Goal: Obtain resource: Obtain resource

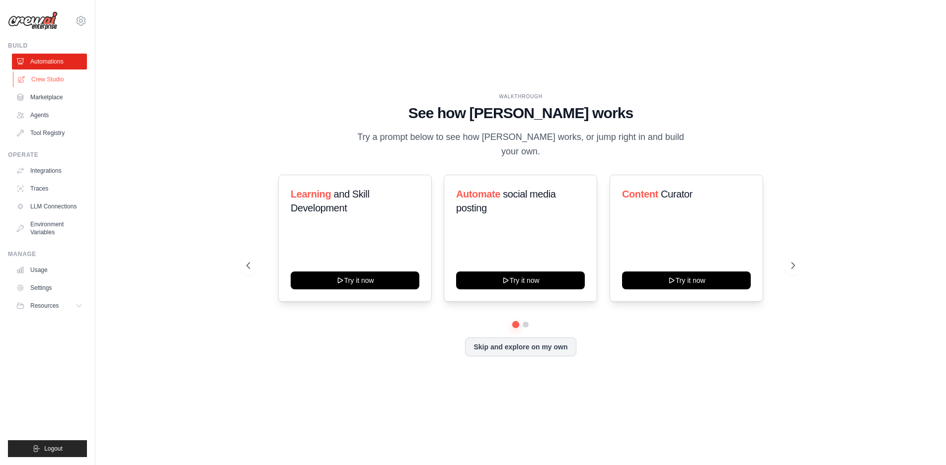
click at [28, 82] on link "Crew Studio" at bounding box center [50, 80] width 75 height 16
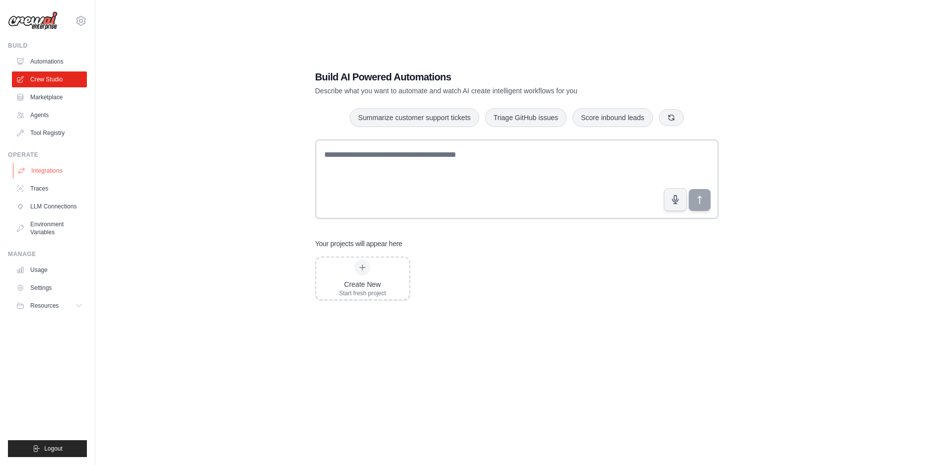
click at [51, 171] on link "Integrations" at bounding box center [50, 171] width 75 height 16
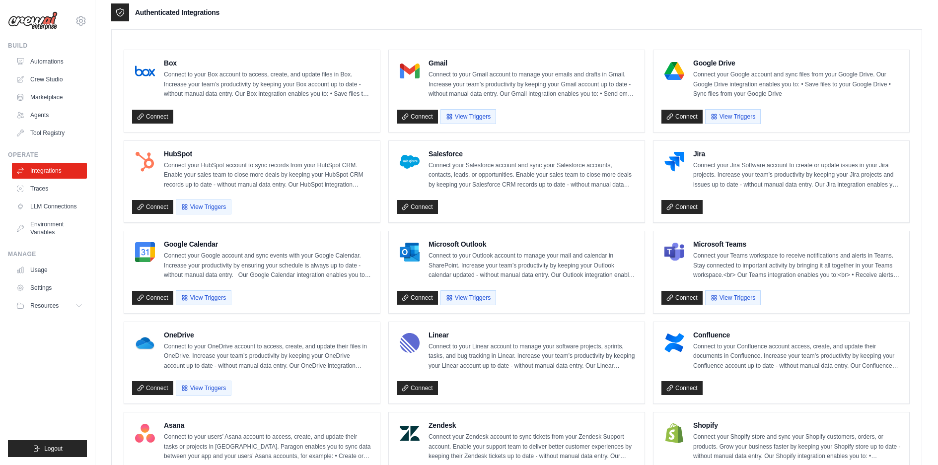
scroll to position [298, 0]
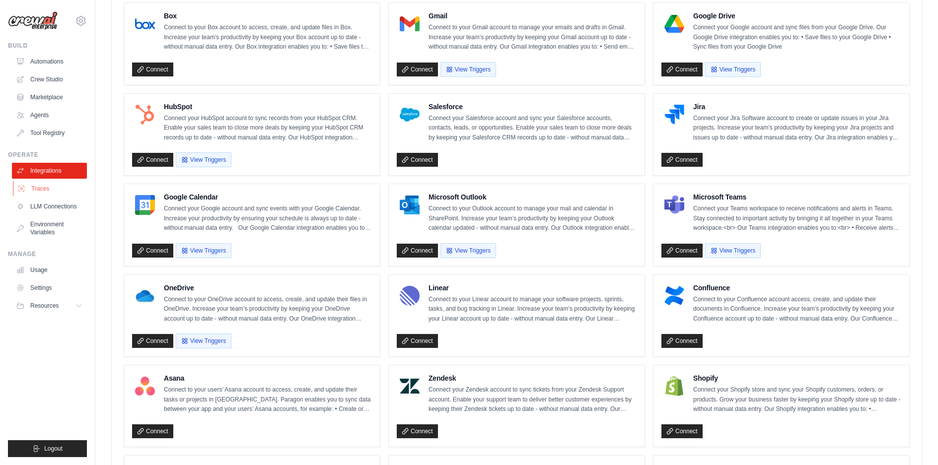
click at [42, 191] on link "Traces" at bounding box center [50, 189] width 75 height 16
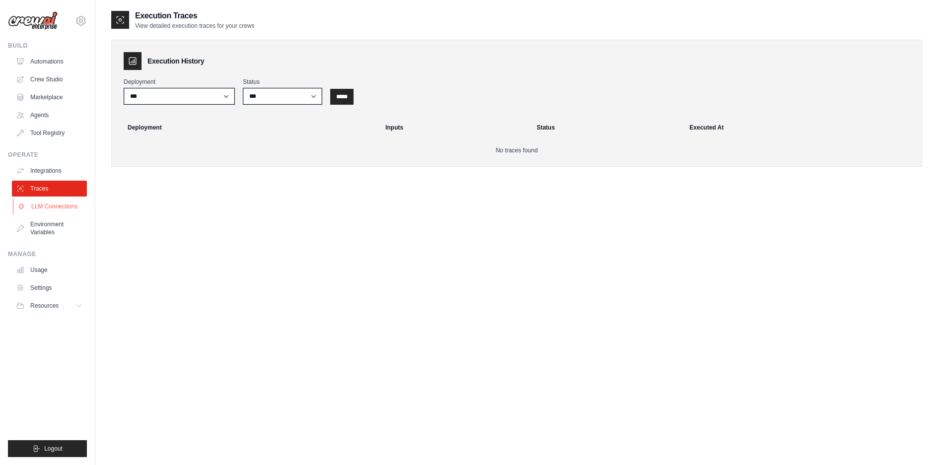
click at [59, 205] on link "LLM Connections" at bounding box center [50, 207] width 75 height 16
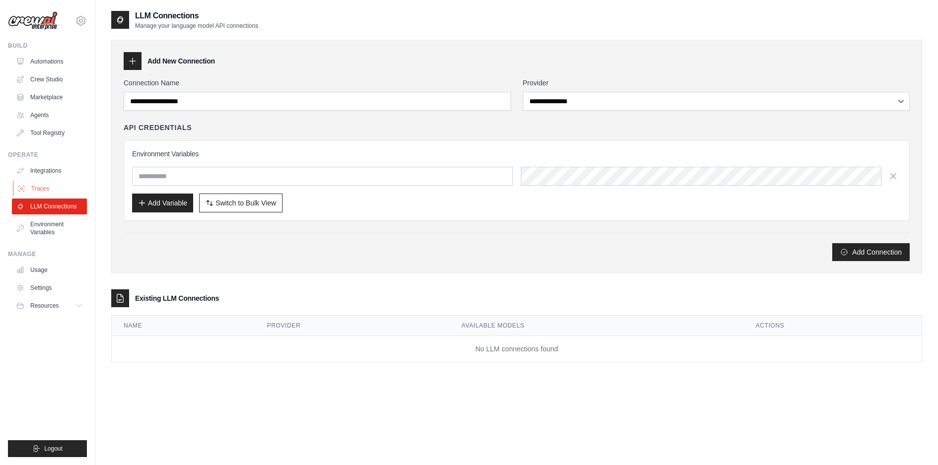
click at [32, 189] on link "Traces" at bounding box center [50, 189] width 75 height 16
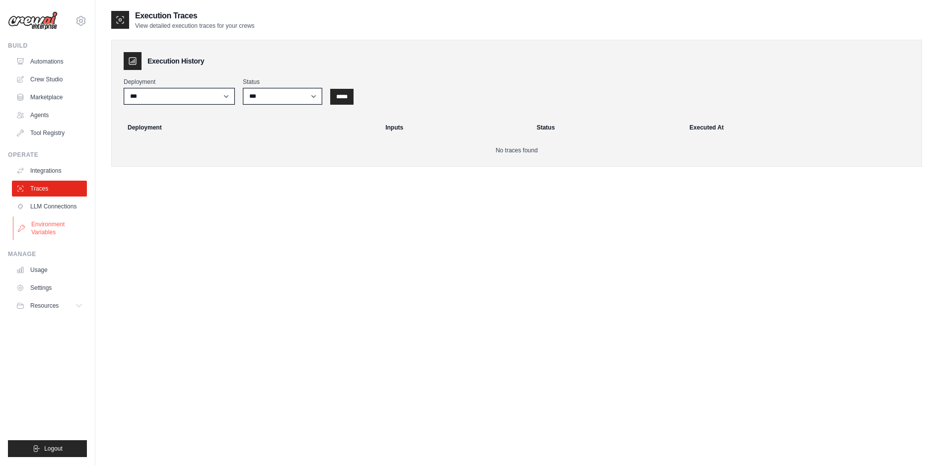
click at [44, 217] on link "Environment Variables" at bounding box center [50, 229] width 75 height 24
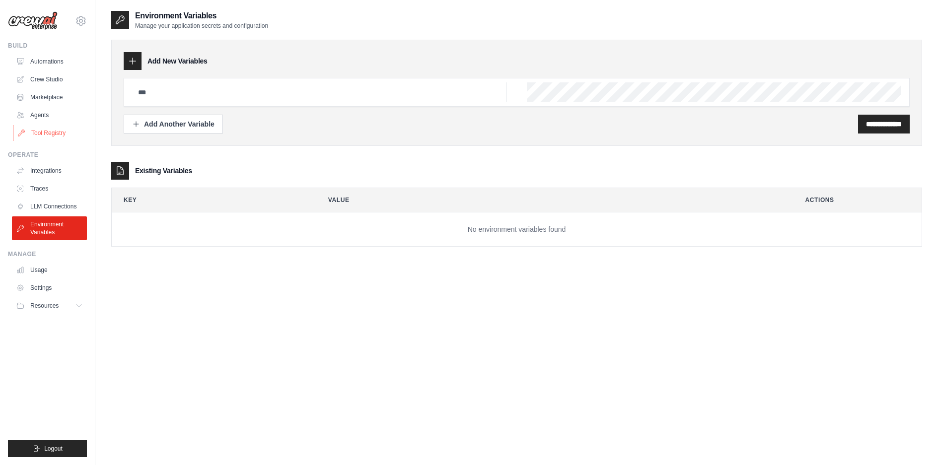
click at [37, 128] on link "Tool Registry" at bounding box center [50, 133] width 75 height 16
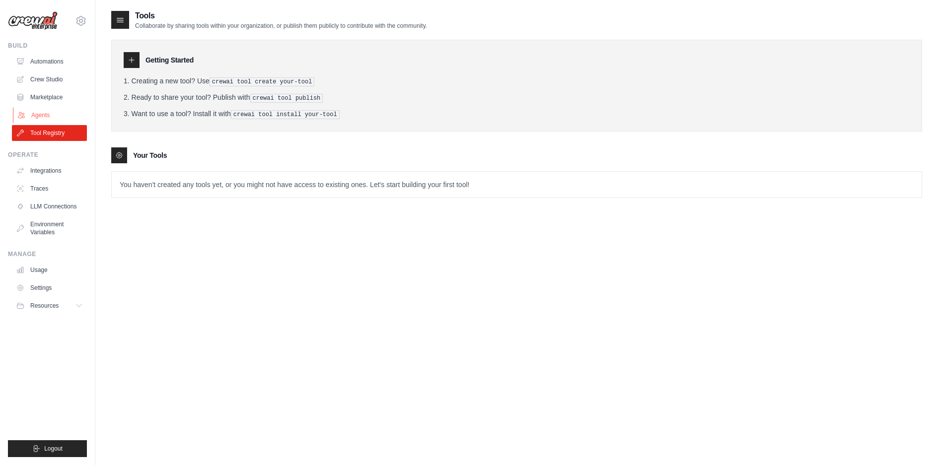
click at [37, 109] on link "Agents" at bounding box center [50, 115] width 75 height 16
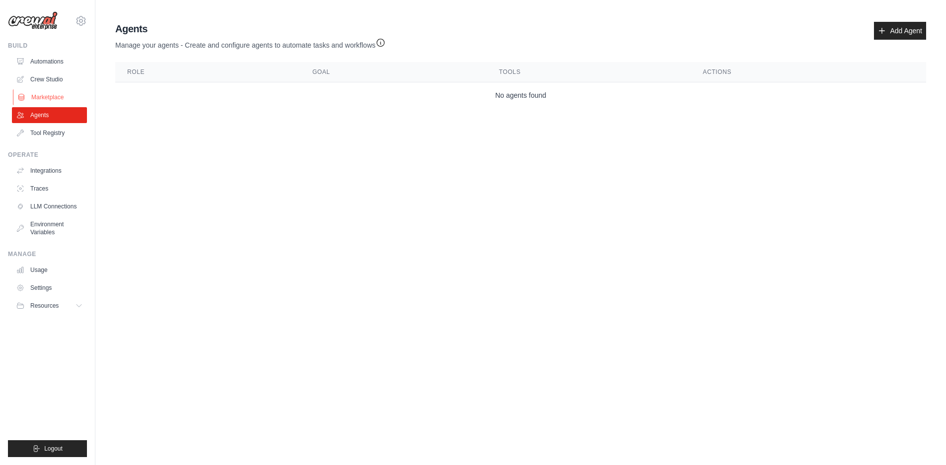
click at [56, 96] on link "Marketplace" at bounding box center [50, 97] width 75 height 16
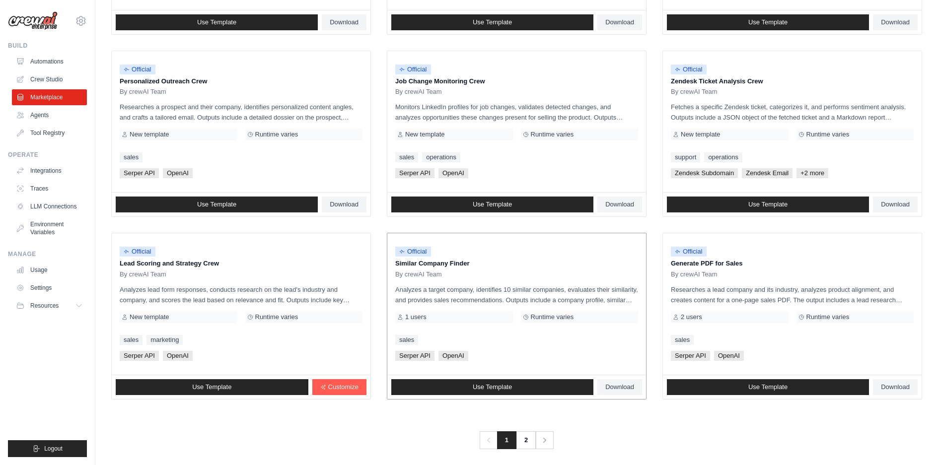
scroll to position [455, 0]
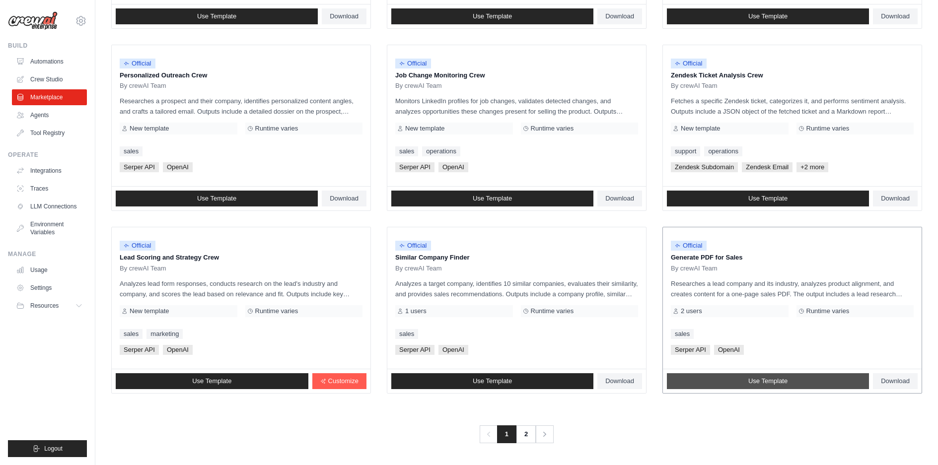
click at [749, 374] on link "Use Template" at bounding box center [768, 382] width 202 height 16
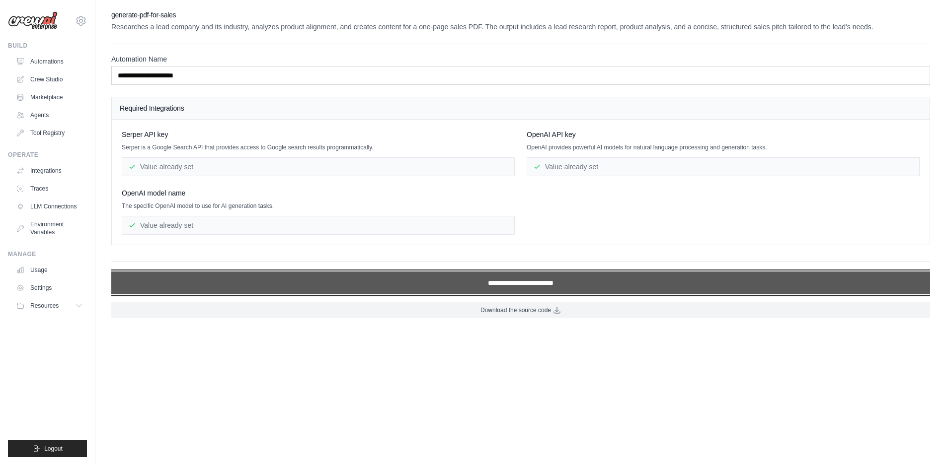
click at [489, 283] on input "**********" at bounding box center [520, 283] width 819 height 23
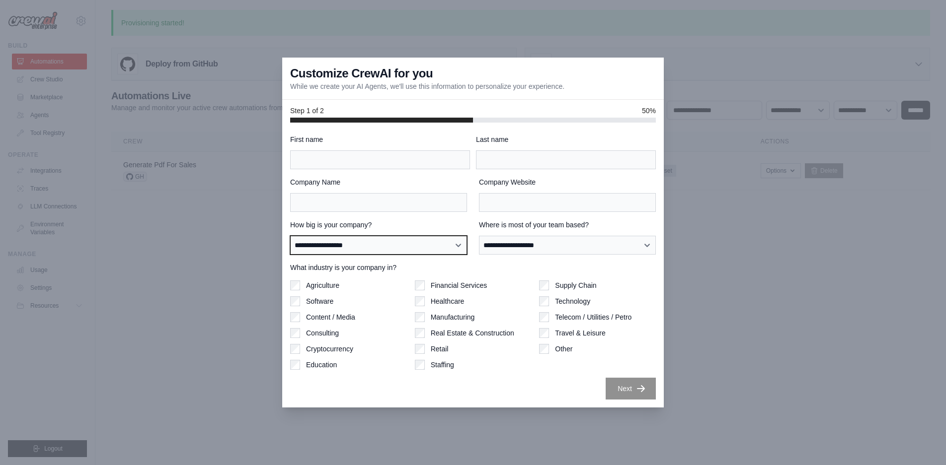
click at [409, 248] on select "**********" at bounding box center [378, 245] width 177 height 19
click at [409, 244] on select "**********" at bounding box center [378, 245] width 177 height 19
click at [447, 24] on div at bounding box center [473, 232] width 946 height 465
